Goal: Task Accomplishment & Management: Manage account settings

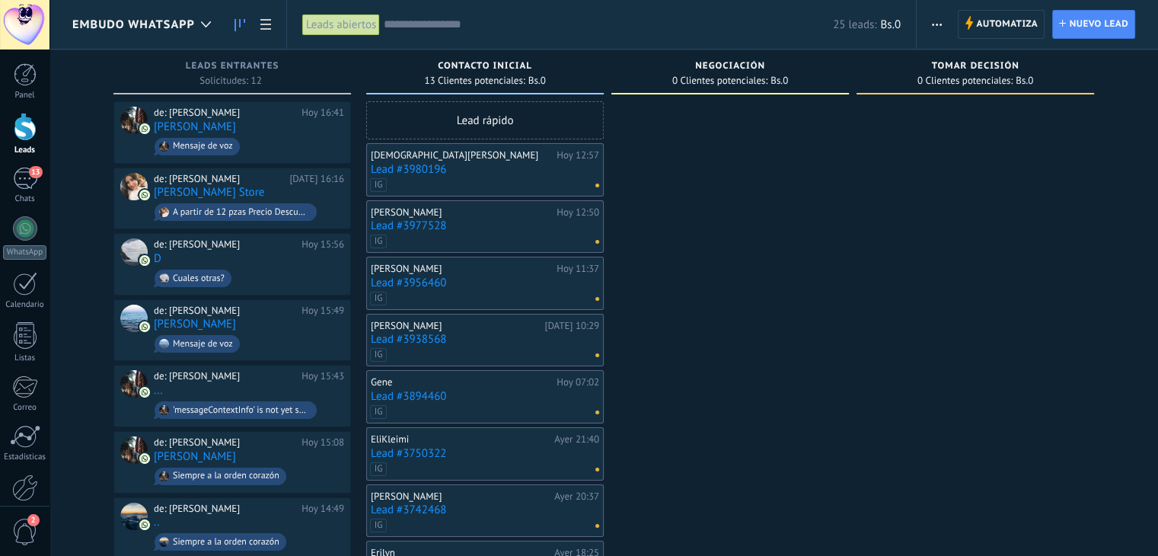
drag, startPoint x: 208, startPoint y: 33, endPoint x: 206, endPoint y: 41, distance: 8.5
click at [208, 33] on div at bounding box center [205, 25] width 25 height 30
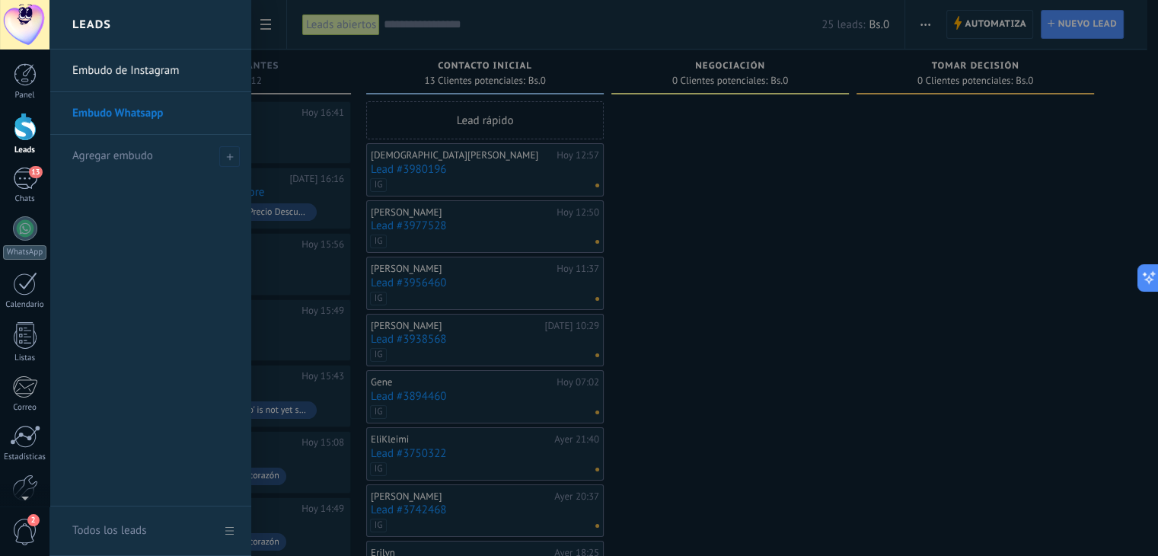
click at [202, 24] on div "Leads" at bounding box center [150, 24] width 202 height 49
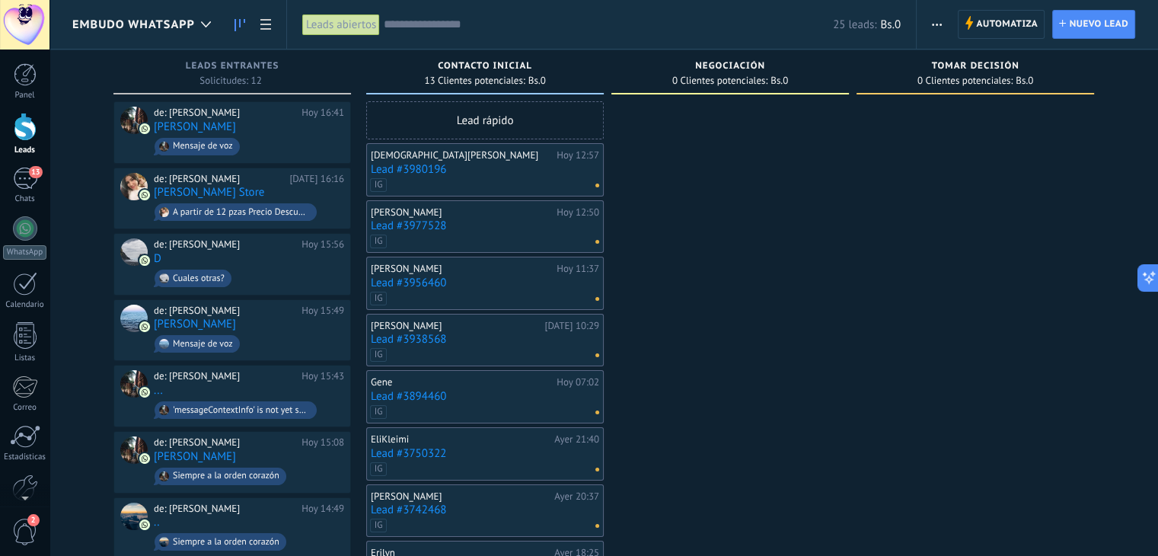
click at [169, 27] on span "Embudo Whatsapp" at bounding box center [133, 25] width 123 height 14
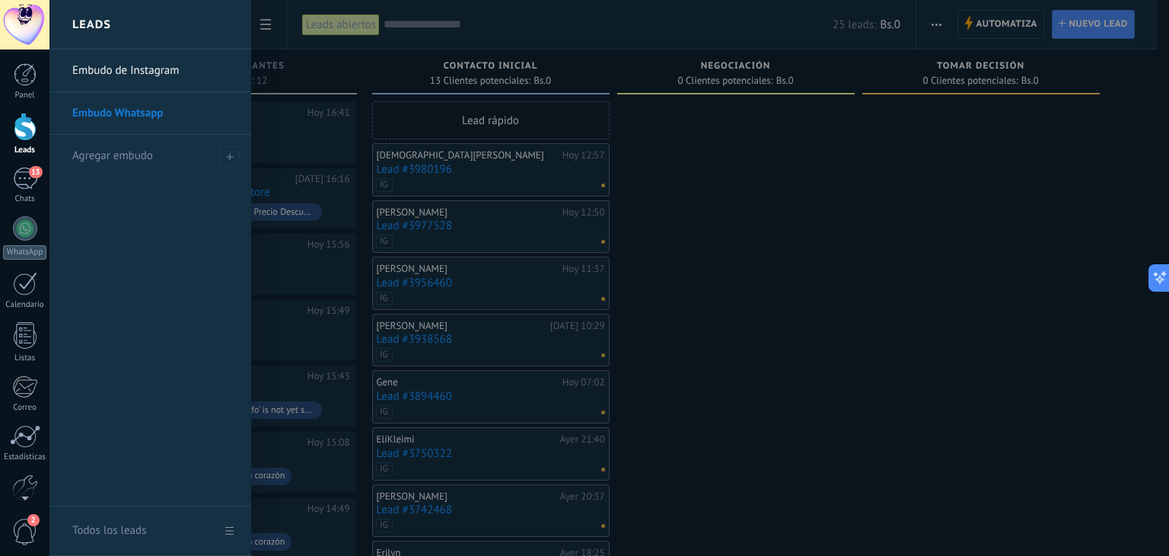
click at [180, 73] on link "Embudo de Instagram" at bounding box center [154, 70] width 164 height 43
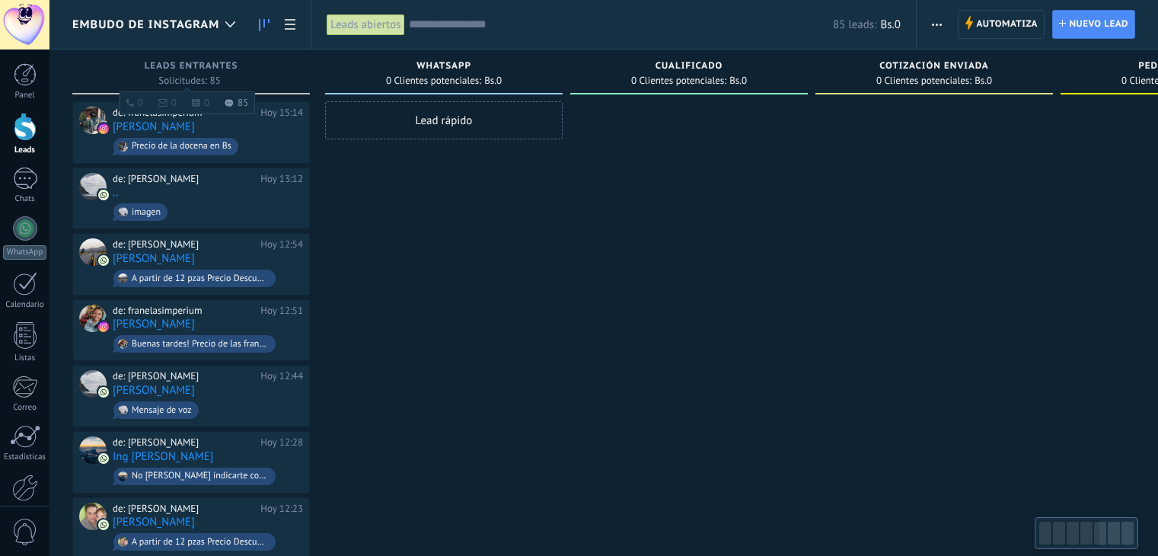
click at [246, 135] on span "Precio de la docena en Bs" at bounding box center [208, 147] width 190 height 24
drag, startPoint x: 136, startPoint y: 121, endPoint x: 384, endPoint y: 168, distance: 251.9
click at [136, 121] on link "[PERSON_NAME]" at bounding box center [154, 126] width 82 height 13
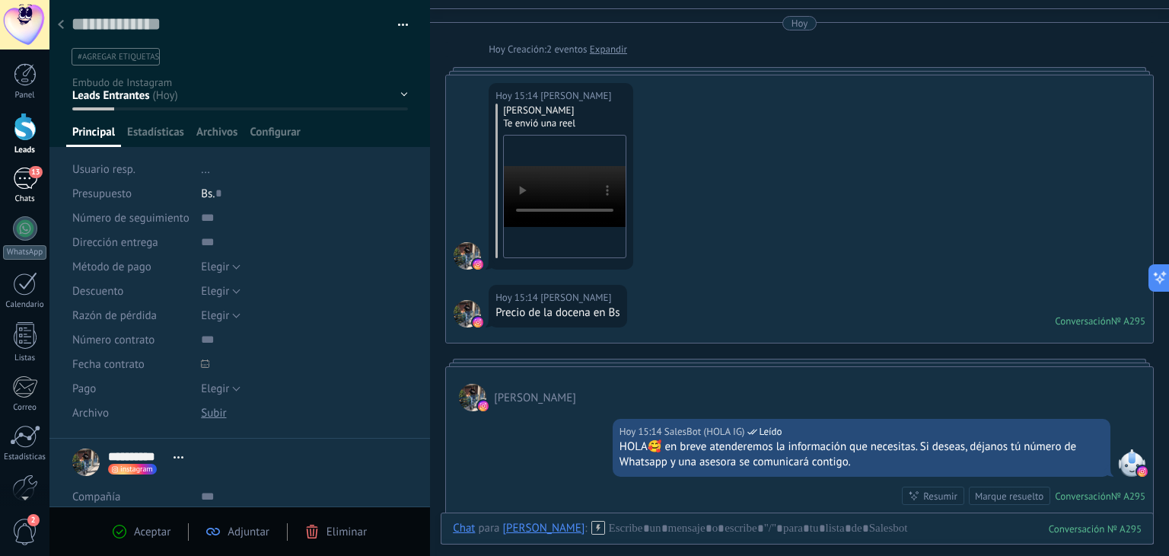
click at [33, 198] on div "Chats" at bounding box center [25, 199] width 44 height 10
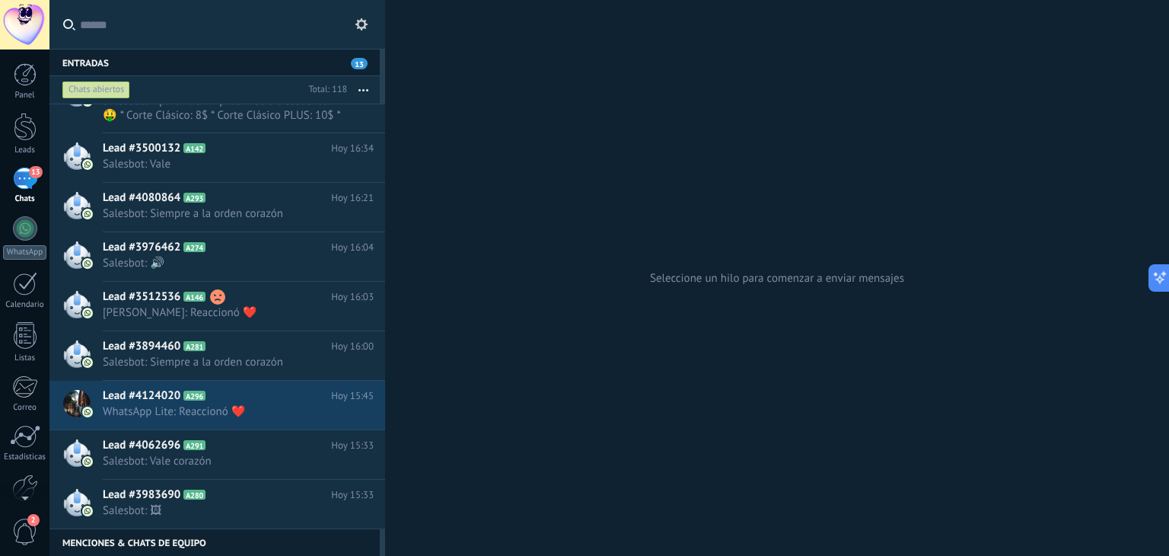
scroll to position [457, 0]
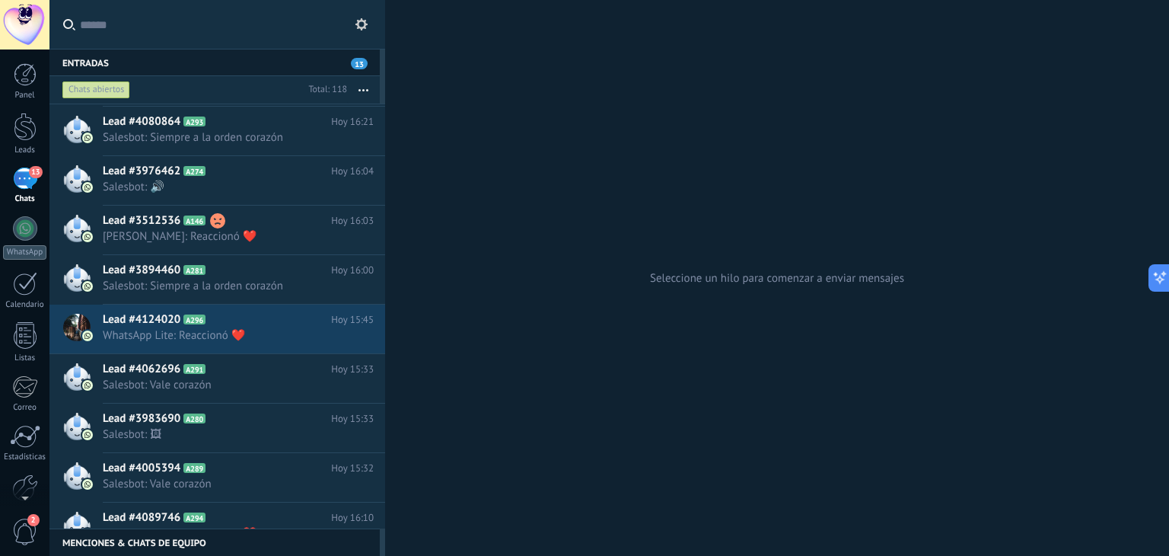
click at [174, 33] on input "text" at bounding box center [226, 24] width 293 height 49
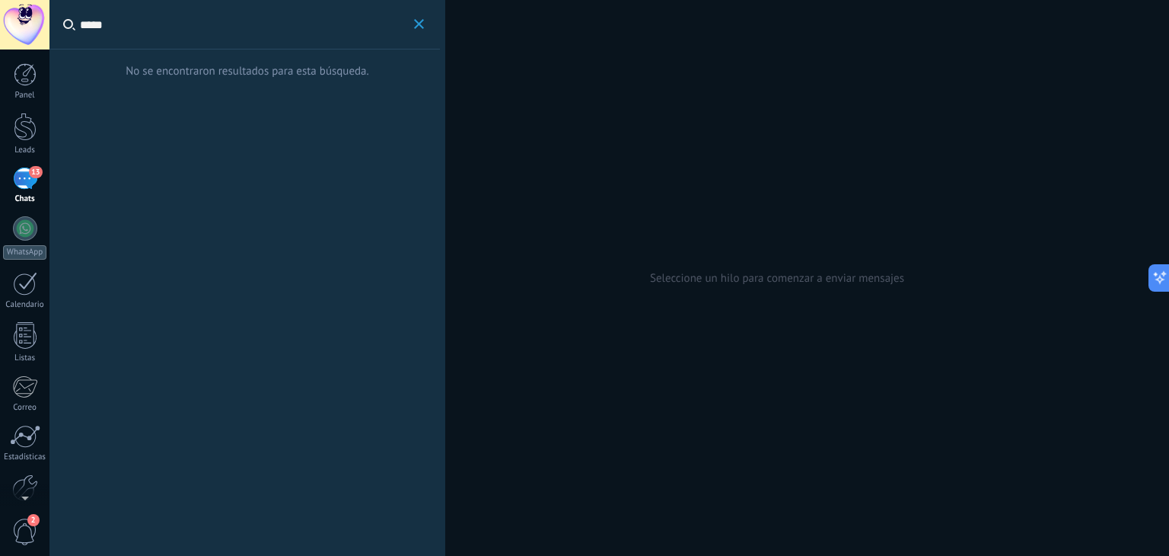
type input "*****"
